Goal: Navigation & Orientation: Find specific page/section

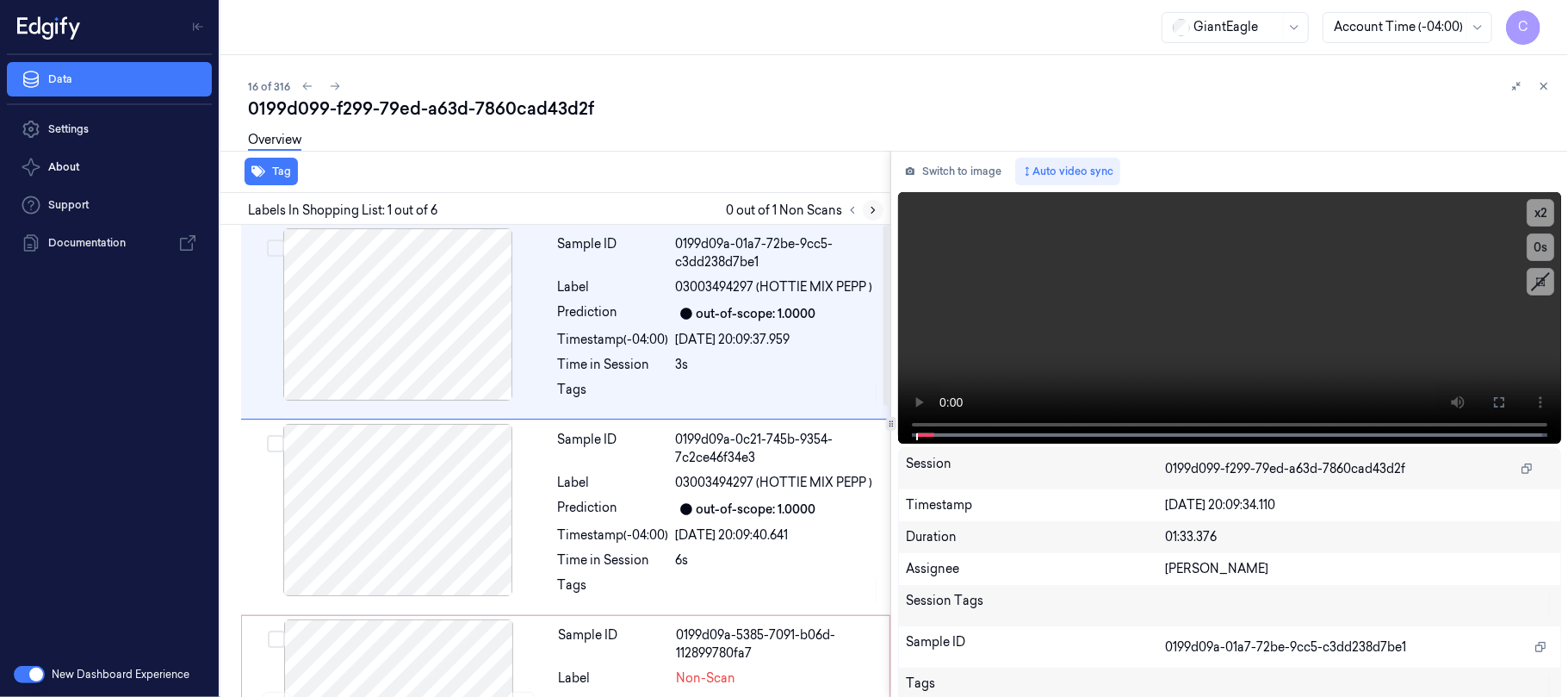
click at [875, 208] on icon at bounding box center [873, 210] width 12 height 12
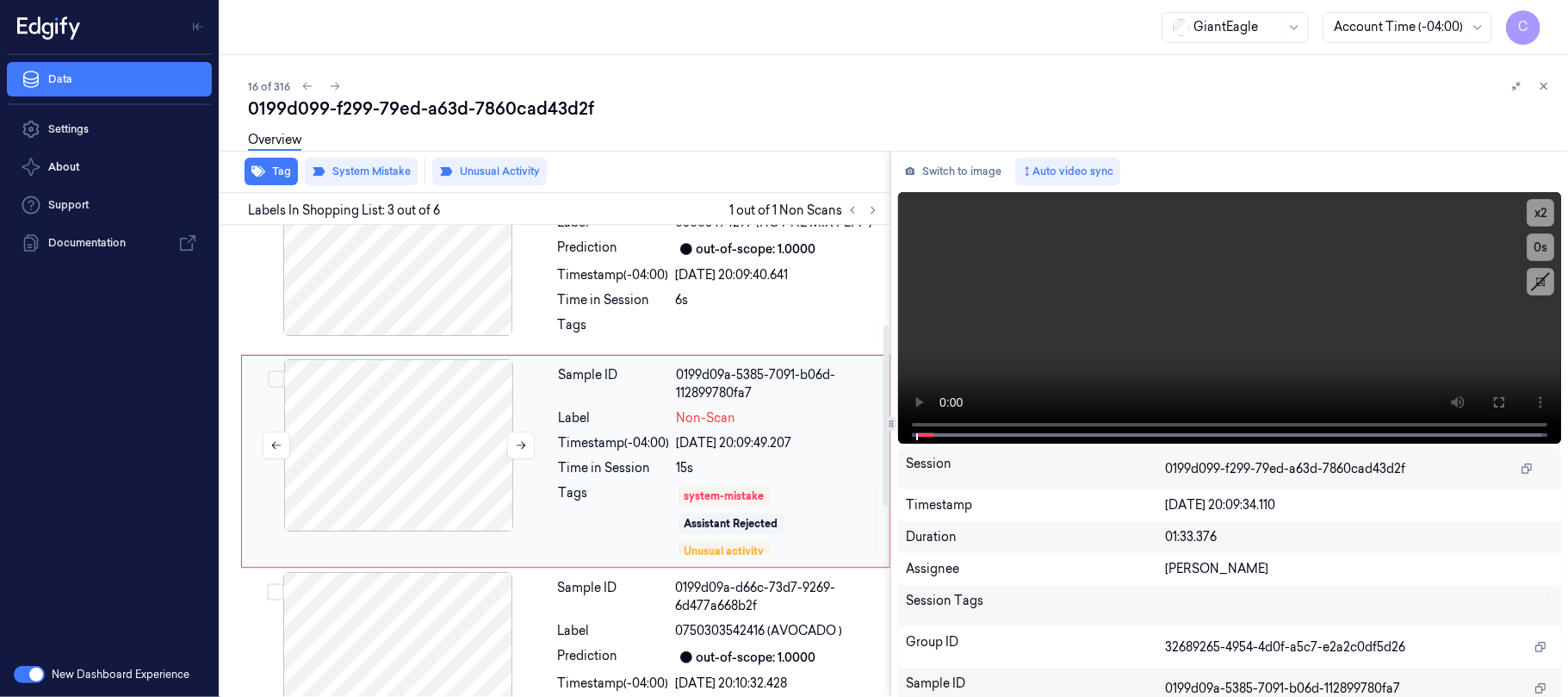
scroll to position [262, 0]
click at [524, 452] on button at bounding box center [521, 444] width 28 height 28
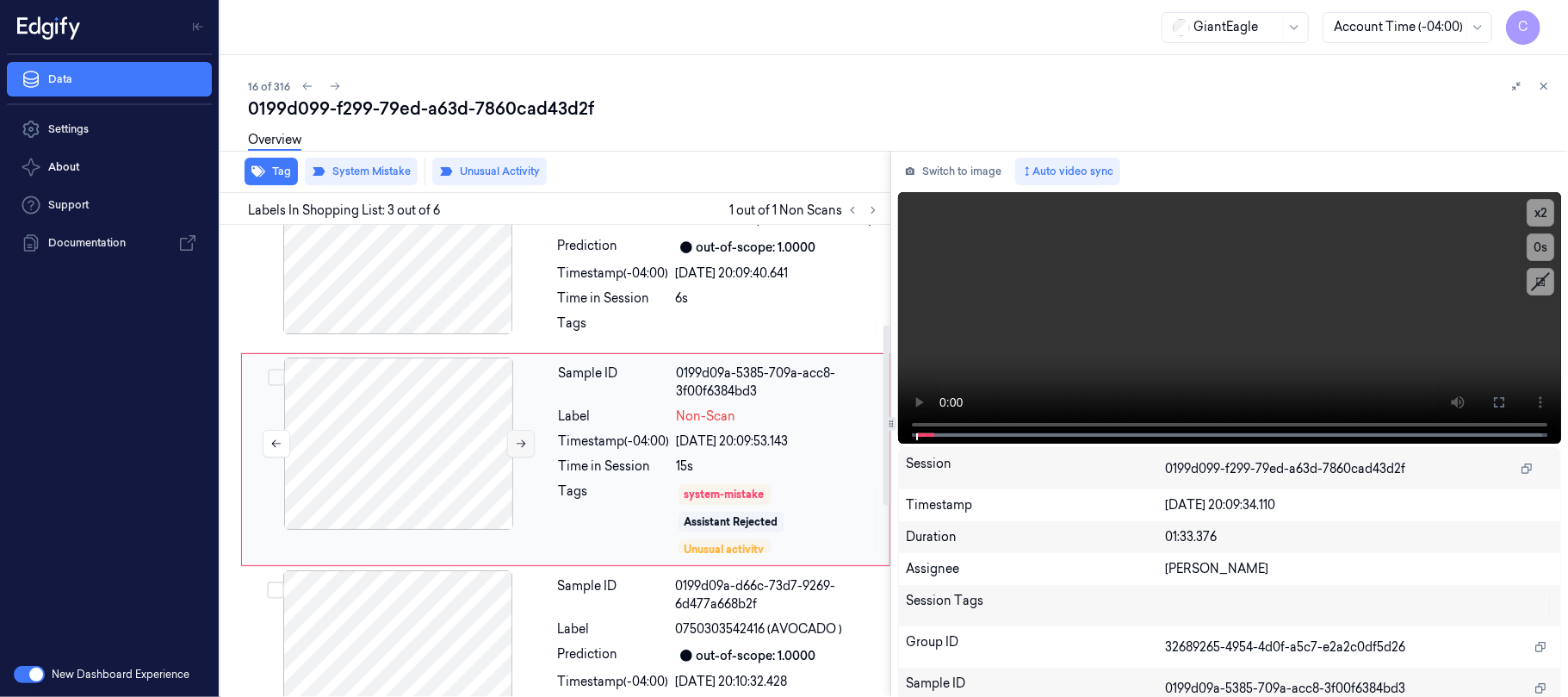
click at [524, 452] on button at bounding box center [521, 444] width 28 height 28
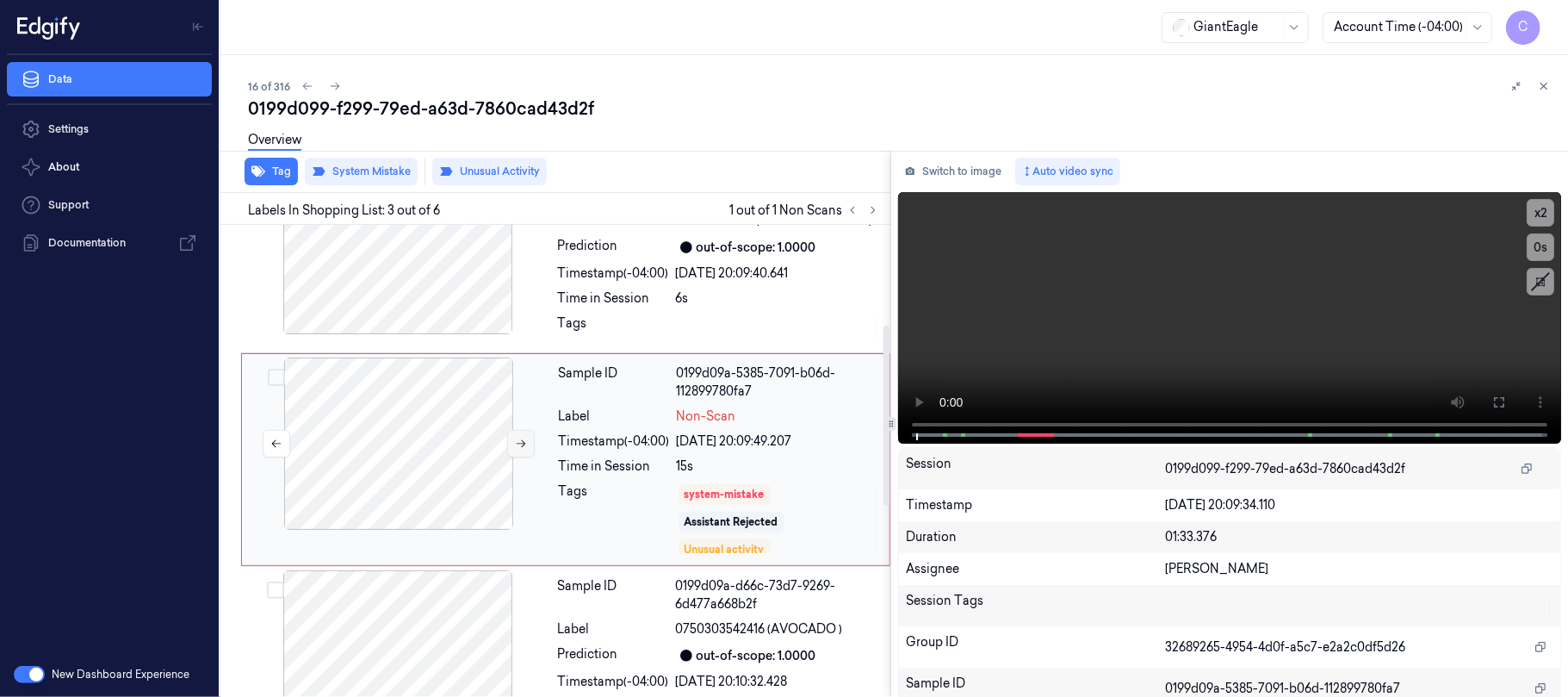
click at [524, 452] on button at bounding box center [521, 444] width 28 height 28
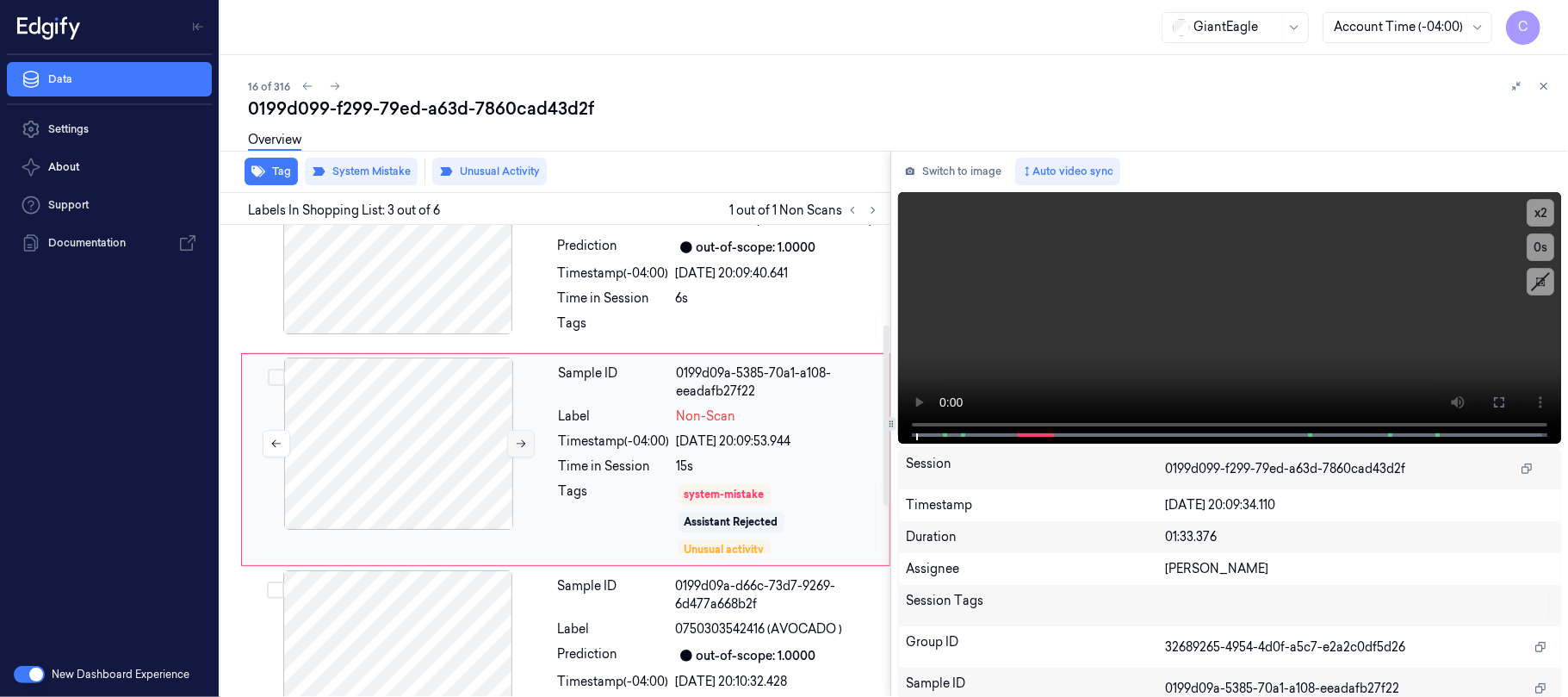
click at [524, 452] on button at bounding box center [521, 444] width 28 height 28
